Goal: Information Seeking & Learning: Learn about a topic

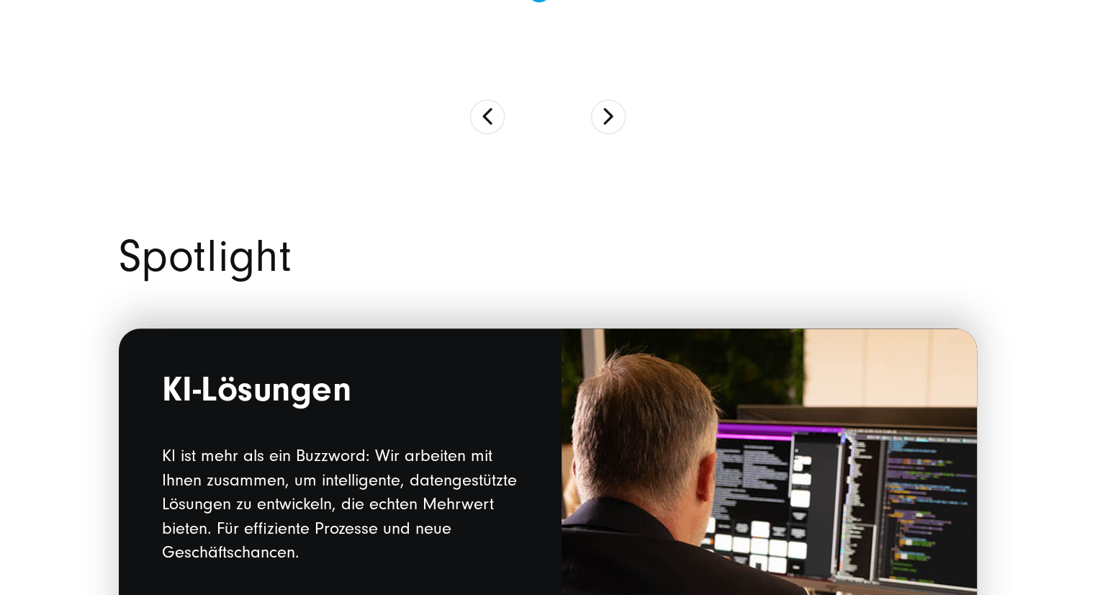
scroll to position [1440, 0]
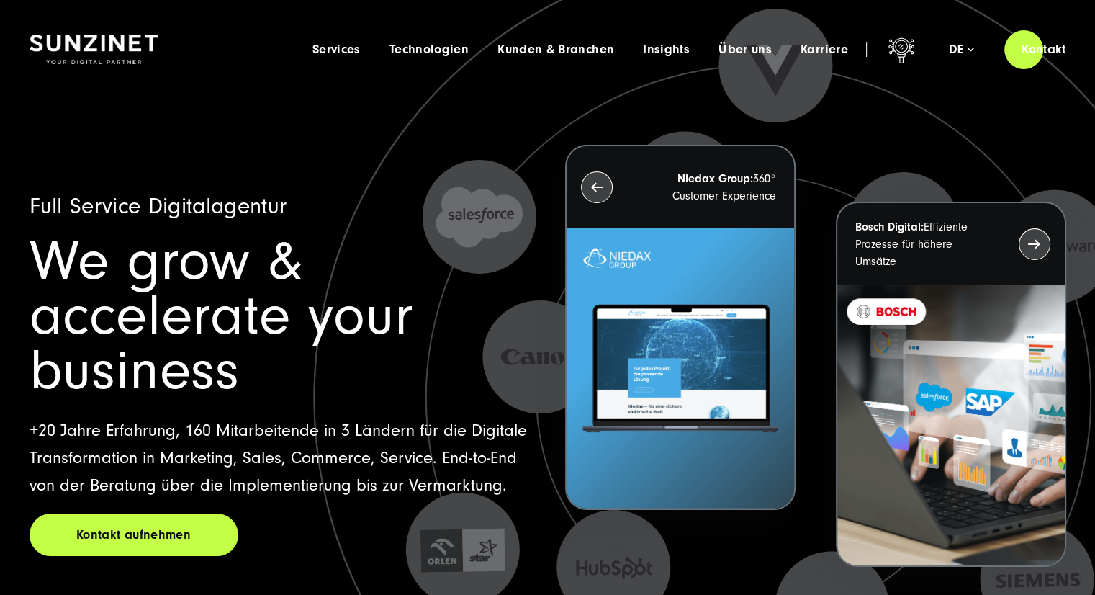
click at [807, 132] on icon at bounding box center [758, 397] width 1119 height 1119
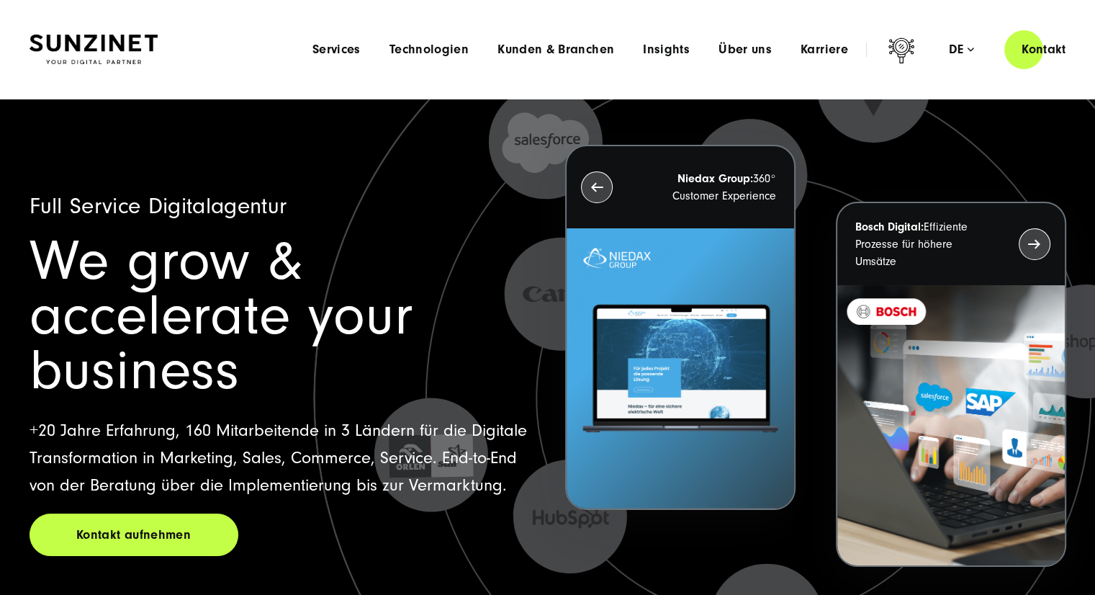
click at [374, 37] on div "Menu Services Menu Full Service Digitalagentur Wir lösen komplexe Herausforderu…" at bounding box center [690, 49] width 785 height 41
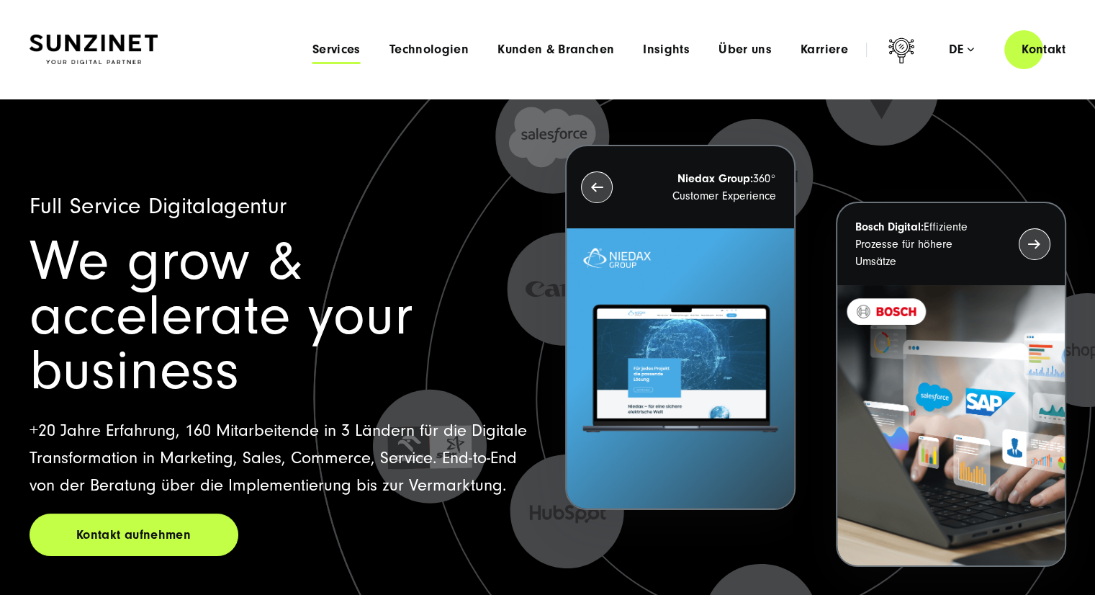
click at [341, 53] on span "Services" at bounding box center [336, 49] width 48 height 14
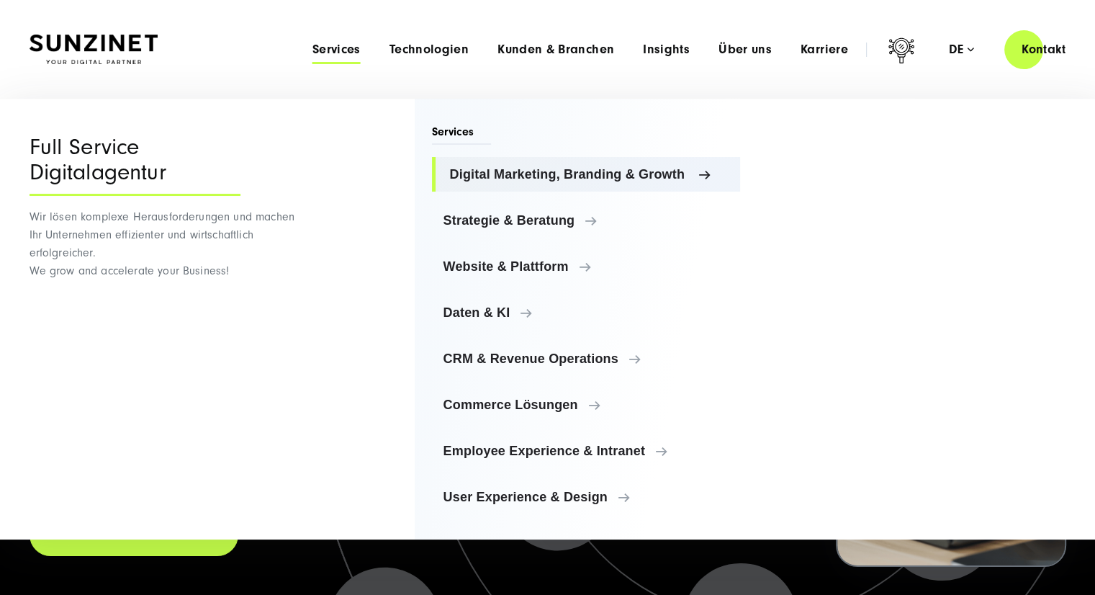
click at [475, 171] on span "Digital Marketing, Branding & Growth" at bounding box center [589, 174] width 279 height 14
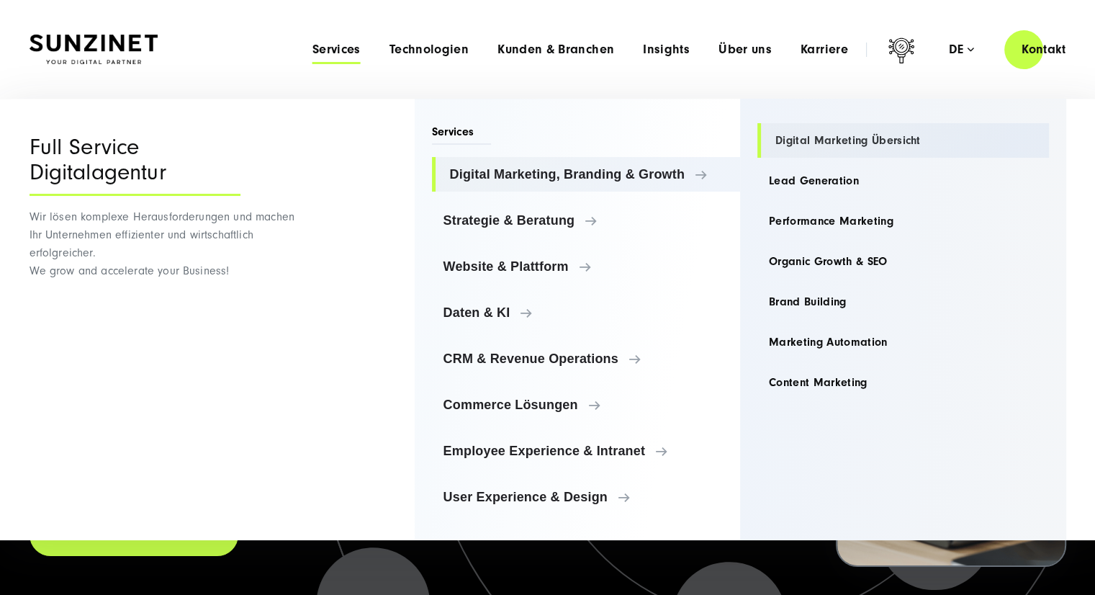
click at [813, 136] on link "Digital Marketing Übersicht" at bounding box center [903, 140] width 292 height 35
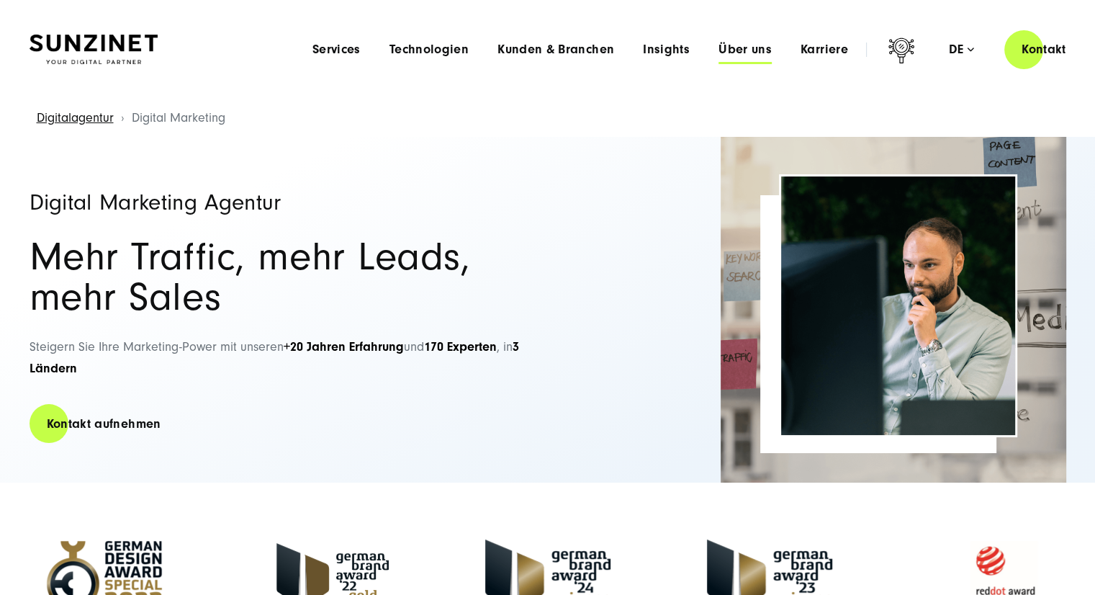
click at [738, 48] on span "Über uns" at bounding box center [744, 49] width 53 height 14
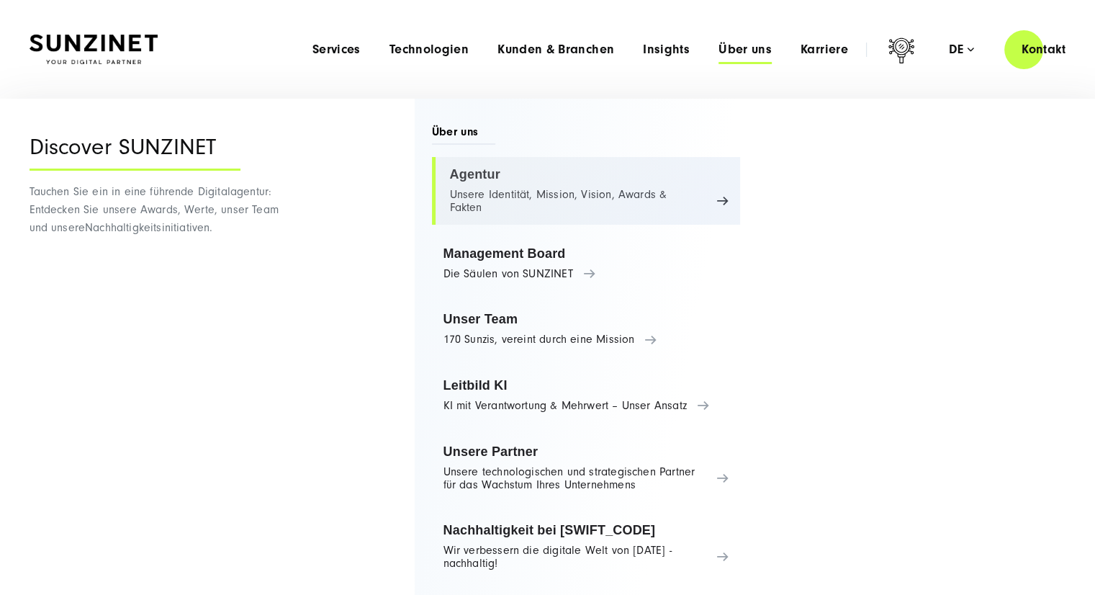
click at [472, 173] on link "Agentur Unsere Identität, Mission, Vision, Awards & Fakten" at bounding box center [586, 191] width 309 height 68
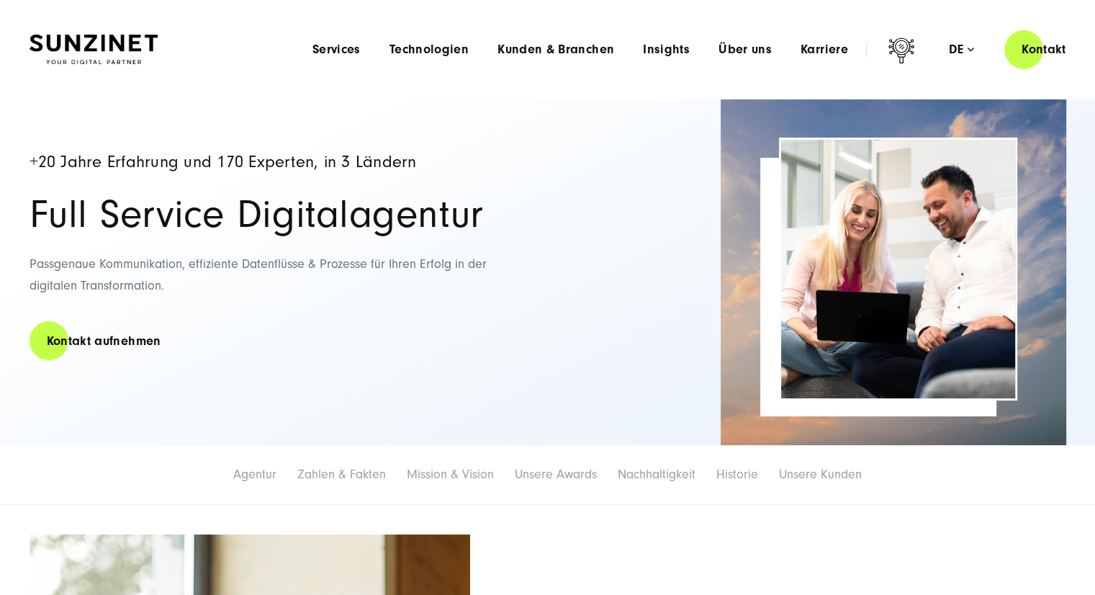
drag, startPoint x: 1083, startPoint y: 81, endPoint x: 1099, endPoint y: 81, distance: 15.8
click at [1083, 81] on header "Smart Search AI Hier können Sie eine konkrete Frage zu unserer Agentur und unse…" at bounding box center [547, 49] width 1095 height 99
